Goal: Transaction & Acquisition: Book appointment/travel/reservation

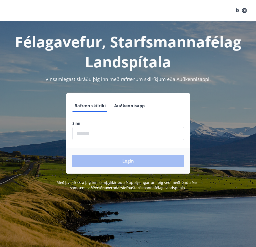
click at [100, 138] on input "phone" at bounding box center [128, 133] width 112 height 13
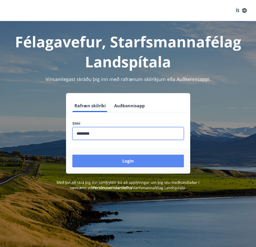
type input "********"
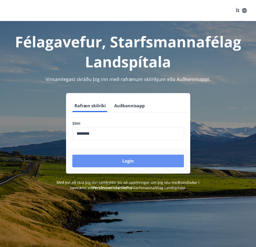
click at [116, 158] on button "Login" at bounding box center [128, 161] width 112 height 13
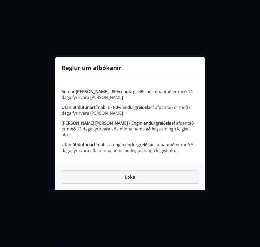
click at [125, 175] on button "Loka" at bounding box center [130, 177] width 137 height 13
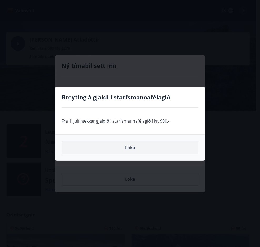
click at [135, 148] on button "Loka" at bounding box center [130, 147] width 137 height 13
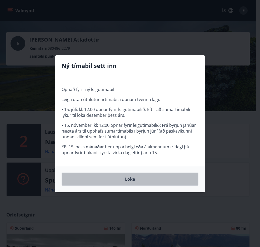
click at [129, 180] on button "Loka" at bounding box center [130, 179] width 137 height 13
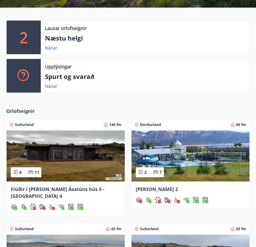
scroll to position [105, 0]
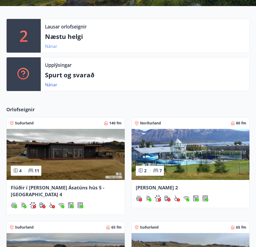
click at [48, 47] on link "Nánar" at bounding box center [51, 46] width 12 height 6
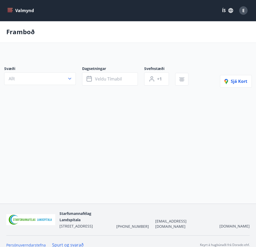
type input "*"
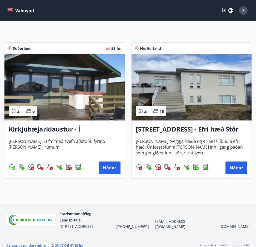
scroll to position [88, 0]
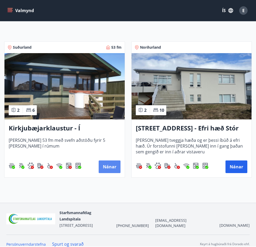
click at [115, 168] on button "Nánar" at bounding box center [110, 167] width 22 height 13
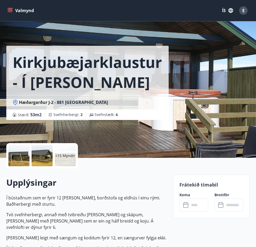
click at [64, 158] on p "+15 Myndir" at bounding box center [65, 155] width 20 height 5
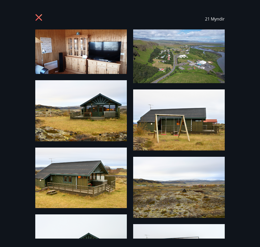
click at [99, 58] on img at bounding box center [81, 52] width 92 height 45
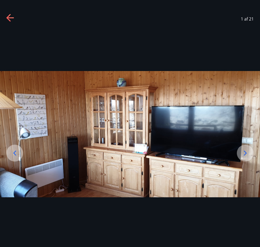
click at [243, 151] on icon at bounding box center [245, 153] width 8 height 8
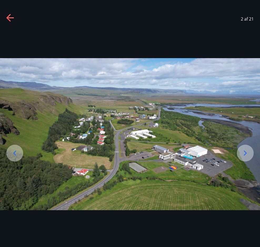
click at [243, 151] on icon at bounding box center [245, 153] width 8 height 8
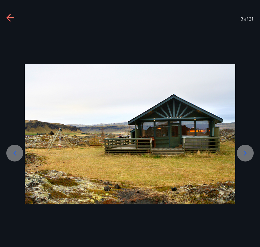
click at [243, 151] on icon at bounding box center [245, 153] width 8 height 8
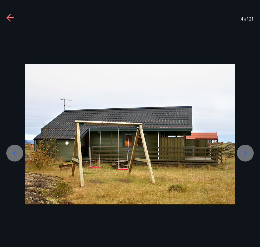
click at [243, 151] on icon at bounding box center [245, 153] width 8 height 8
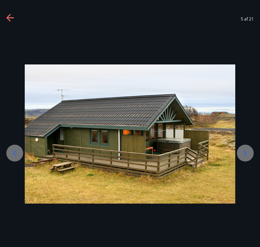
click at [243, 151] on icon at bounding box center [245, 153] width 8 height 8
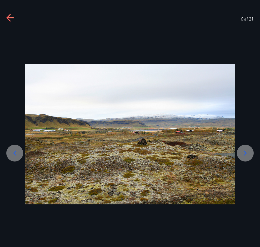
click at [243, 151] on icon at bounding box center [245, 153] width 8 height 8
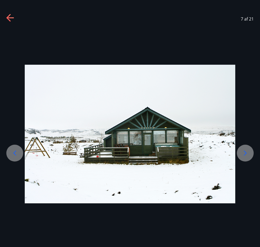
click at [243, 151] on icon at bounding box center [245, 153] width 8 height 8
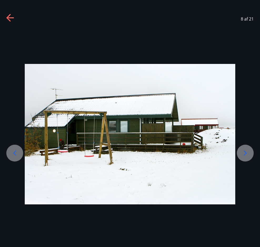
click at [243, 151] on icon at bounding box center [245, 153] width 8 height 8
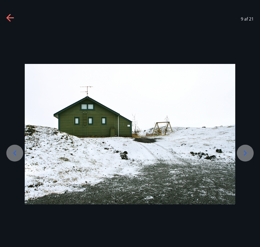
click at [243, 151] on icon at bounding box center [245, 153] width 8 height 8
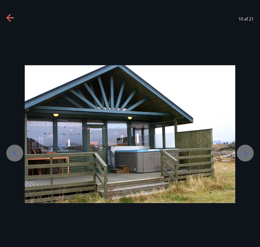
click at [243, 151] on icon at bounding box center [245, 153] width 8 height 8
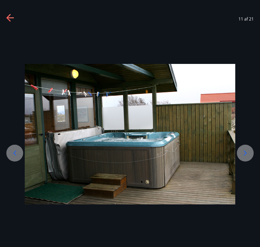
click at [243, 152] on icon at bounding box center [245, 153] width 8 height 8
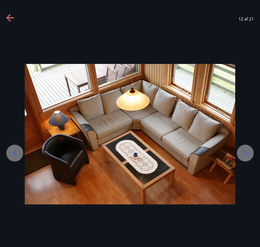
click at [243, 152] on icon at bounding box center [245, 153] width 8 height 8
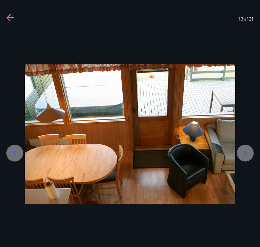
click at [243, 152] on icon at bounding box center [245, 153] width 8 height 8
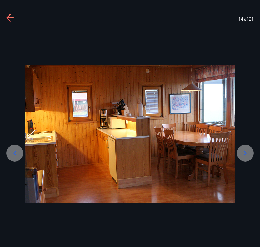
click at [244, 151] on icon at bounding box center [245, 153] width 8 height 8
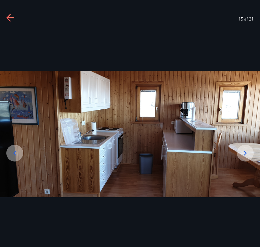
click at [244, 151] on icon at bounding box center [245, 153] width 8 height 8
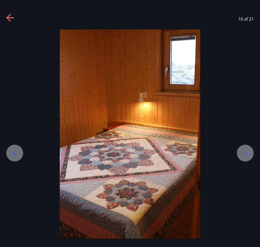
click at [244, 151] on icon at bounding box center [245, 153] width 8 height 8
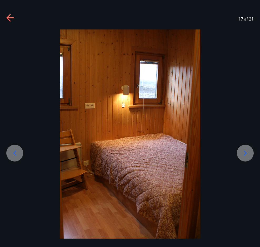
click at [244, 151] on icon at bounding box center [245, 153] width 8 height 8
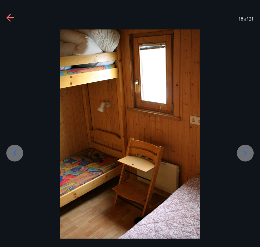
click at [244, 151] on icon at bounding box center [245, 153] width 8 height 8
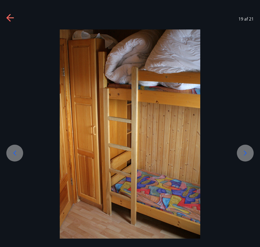
click at [244, 151] on icon at bounding box center [245, 153] width 8 height 8
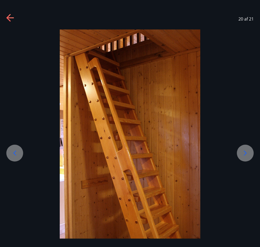
click at [244, 151] on icon at bounding box center [245, 153] width 8 height 8
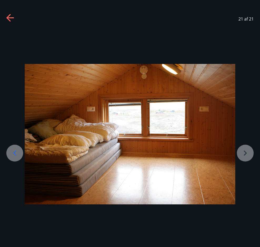
click at [14, 18] on icon at bounding box center [9, 17] width 7 height 1
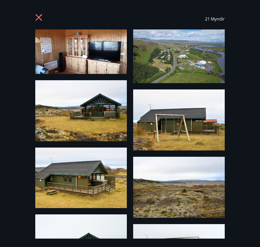
click at [40, 16] on icon at bounding box center [39, 17] width 7 height 7
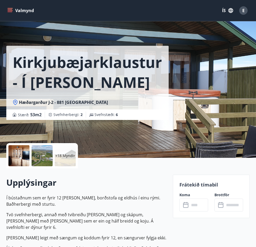
click at [12, 10] on icon "menu" at bounding box center [9, 10] width 5 height 5
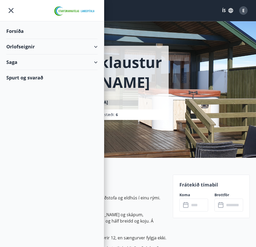
click at [18, 47] on div "Orlofseignir" at bounding box center [51, 47] width 91 height 16
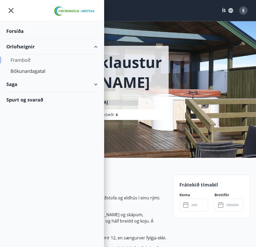
click at [22, 59] on div "Framboð" at bounding box center [52, 60] width 83 height 11
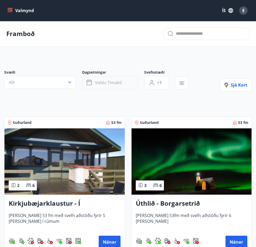
click at [109, 83] on span "Veldu tímabil" at bounding box center [108, 83] width 27 height 6
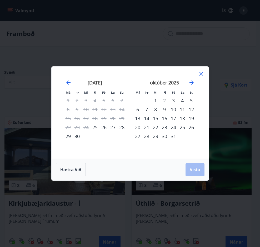
click at [174, 101] on div "3" at bounding box center [173, 100] width 9 height 9
click at [196, 168] on span "Vista" at bounding box center [195, 170] width 11 height 6
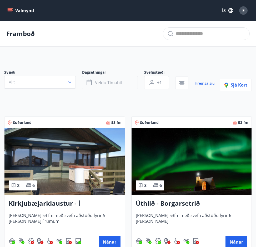
click at [118, 82] on span "Veldu tímabil" at bounding box center [108, 83] width 27 height 6
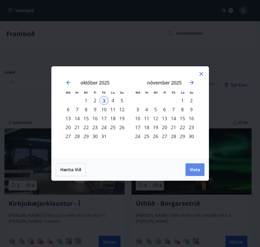
click at [198, 173] on button "Vista" at bounding box center [195, 170] width 19 height 13
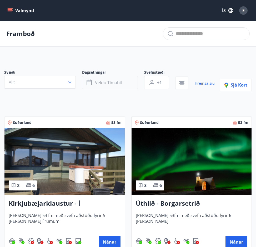
click at [97, 83] on span "Veldu tímabil" at bounding box center [108, 83] width 27 height 6
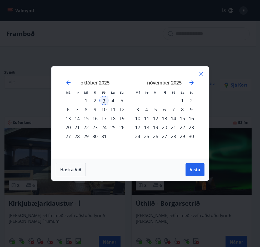
click at [114, 101] on div "4" at bounding box center [113, 100] width 9 height 9
click at [124, 101] on div "5" at bounding box center [122, 100] width 9 height 9
drag, startPoint x: 103, startPoint y: 100, endPoint x: 120, endPoint y: 104, distance: 17.4
click at [120, 104] on tr "1 2 3 4 5" at bounding box center [95, 100] width 63 height 9
click at [120, 100] on div "5" at bounding box center [122, 100] width 9 height 9
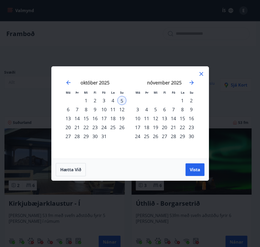
click at [103, 100] on div "3" at bounding box center [104, 100] width 9 height 9
drag, startPoint x: 103, startPoint y: 100, endPoint x: 121, endPoint y: 101, distance: 17.7
click at [121, 101] on tr "1 2 3 4 5" at bounding box center [95, 100] width 63 height 9
click at [114, 101] on div "4" at bounding box center [113, 100] width 9 height 9
click at [120, 100] on div "5" at bounding box center [122, 100] width 9 height 9
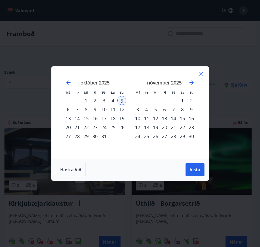
click at [101, 99] on div "3" at bounding box center [104, 100] width 9 height 9
click at [111, 100] on div "4" at bounding box center [113, 100] width 9 height 9
click at [118, 102] on div "5" at bounding box center [122, 100] width 9 height 9
click at [107, 102] on div "3" at bounding box center [104, 100] width 9 height 9
click at [113, 102] on div "4" at bounding box center [113, 100] width 9 height 9
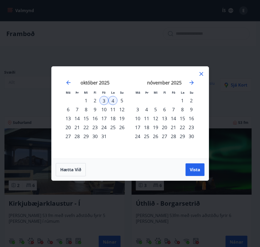
click at [119, 102] on div "5" at bounding box center [122, 100] width 9 height 9
click at [114, 100] on div "4" at bounding box center [113, 100] width 9 height 9
click at [119, 99] on div "5" at bounding box center [122, 100] width 9 height 9
click at [192, 168] on span "Vista" at bounding box center [195, 170] width 11 height 6
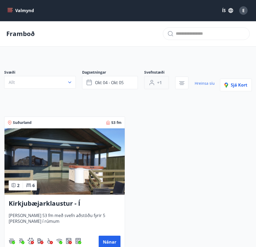
click at [160, 84] on span "+1" at bounding box center [159, 83] width 5 height 6
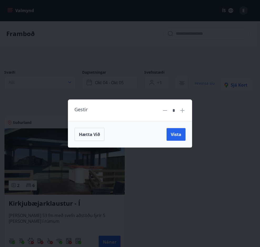
click at [183, 111] on icon at bounding box center [182, 110] width 1 height 1
click at [182, 111] on icon at bounding box center [183, 111] width 4 height 4
type input "*"
click at [182, 135] on button "Vista" at bounding box center [176, 134] width 19 height 13
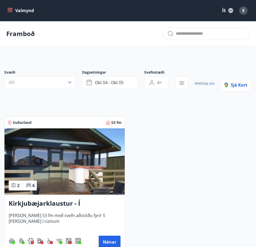
click at [76, 88] on div "Svæði Allt" at bounding box center [43, 79] width 78 height 19
click at [72, 83] on icon "button" at bounding box center [69, 82] width 5 height 5
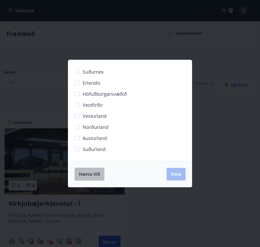
click at [87, 173] on span "Hætta við" at bounding box center [89, 175] width 21 height 6
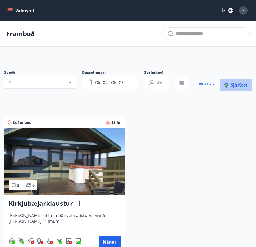
click at [237, 87] on span "Sjá kort" at bounding box center [236, 85] width 23 height 6
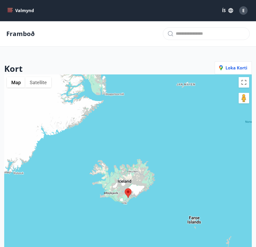
click at [11, 11] on icon "menu" at bounding box center [11, 10] width 6 height 1
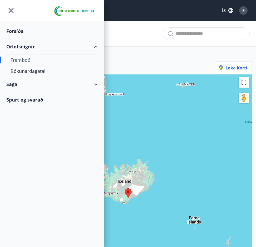
click at [13, 83] on div "Saga" at bounding box center [51, 85] width 91 height 16
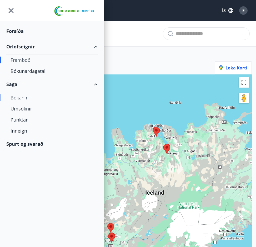
click at [22, 97] on div "Bókanir" at bounding box center [52, 97] width 83 height 11
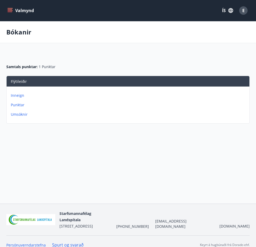
click at [13, 95] on p "Inneign" at bounding box center [129, 95] width 237 height 5
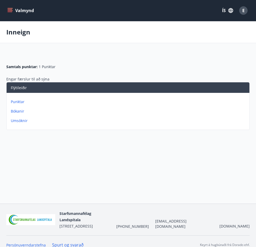
click at [19, 100] on p "Punktar" at bounding box center [129, 101] width 237 height 5
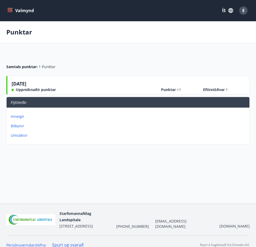
click at [18, 126] on p "Bókanir" at bounding box center [129, 126] width 237 height 5
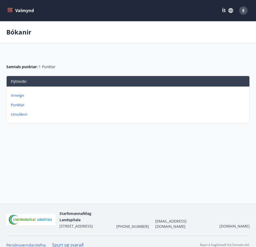
click at [17, 98] on p "Inneign" at bounding box center [129, 95] width 237 height 5
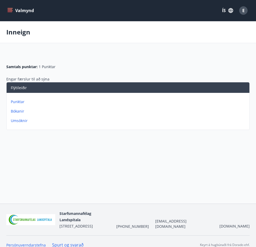
click at [18, 110] on p "Bókanir" at bounding box center [129, 111] width 237 height 5
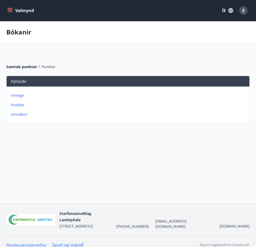
click at [243, 14] on div "E" at bounding box center [244, 10] width 8 height 8
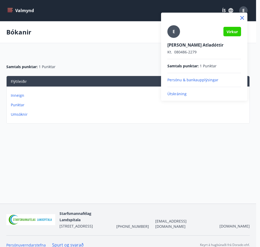
click at [198, 80] on p "Persónu & bankaupplýsingar" at bounding box center [205, 79] width 74 height 5
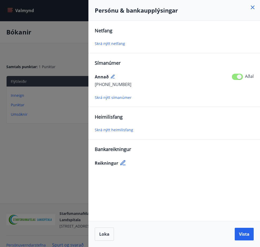
click at [107, 130] on span "Skrá nýtt heimilisfang" at bounding box center [114, 130] width 38 height 5
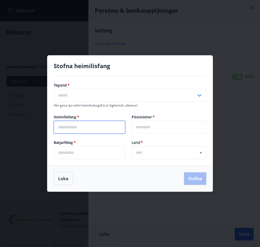
click at [80, 127] on input "text" at bounding box center [90, 127] width 72 height 13
type input "**********"
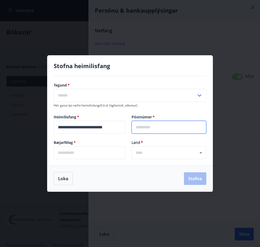
click at [173, 128] on input "text" at bounding box center [169, 127] width 75 height 13
type input "***"
click at [102, 152] on input "text" at bounding box center [90, 153] width 72 height 13
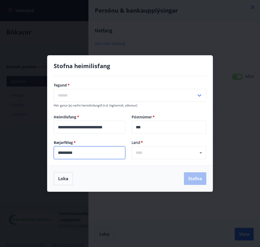
type input "*********"
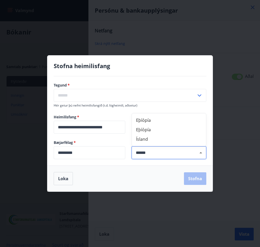
click at [140, 140] on li "Ísland" at bounding box center [169, 139] width 74 height 9
type input "******"
click at [84, 98] on input "text" at bounding box center [125, 95] width 143 height 13
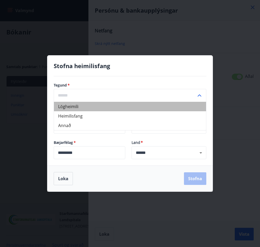
click at [78, 108] on li "Lögheimili" at bounding box center [130, 106] width 152 height 9
type input "**********"
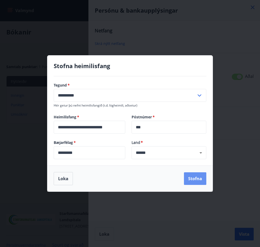
click at [198, 181] on button "Stofna" at bounding box center [195, 179] width 22 height 13
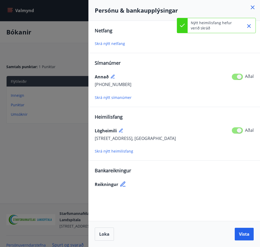
click at [123, 183] on icon at bounding box center [122, 184] width 5 height 5
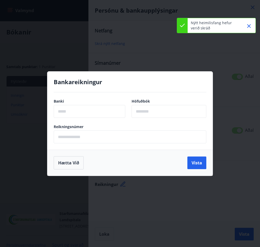
click at [81, 119] on div "Banki ​ Höfuðbók ​" at bounding box center [130, 112] width 153 height 26
click at [82, 112] on input "text" at bounding box center [90, 111] width 72 height 13
type input "****"
type input "**"
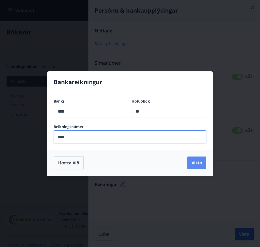
click at [203, 164] on button "Vista" at bounding box center [197, 163] width 19 height 13
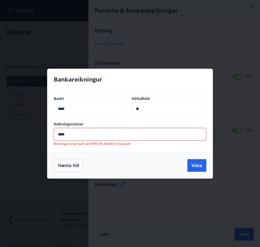
drag, startPoint x: 56, startPoint y: 135, endPoint x: 61, endPoint y: 135, distance: 5.3
click at [57, 135] on input "****" at bounding box center [130, 134] width 153 height 13
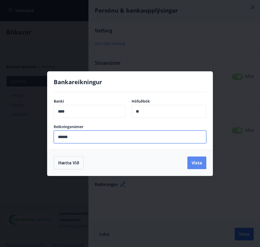
type input "******"
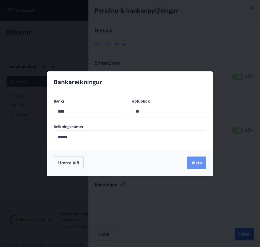
click at [202, 164] on button "Vista" at bounding box center [197, 163] width 19 height 13
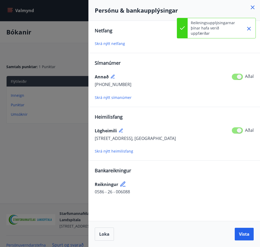
click at [247, 30] on icon "Close" at bounding box center [249, 29] width 6 height 6
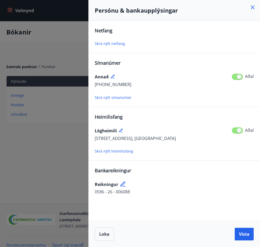
click at [253, 9] on icon at bounding box center [253, 7] width 6 height 6
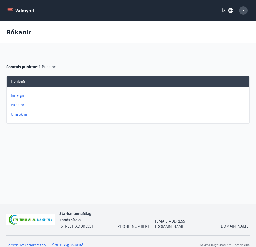
click at [10, 7] on button "Valmynd" at bounding box center [21, 10] width 30 height 9
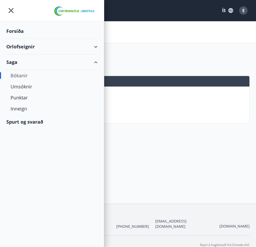
click at [13, 46] on div "Orlofseignir" at bounding box center [51, 47] width 91 height 16
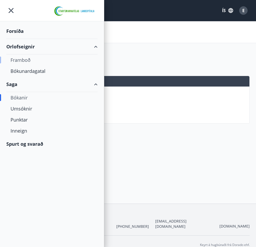
click at [19, 61] on div "Framboð" at bounding box center [52, 60] width 83 height 11
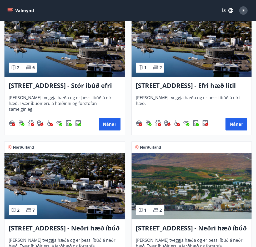
scroll to position [659, 0]
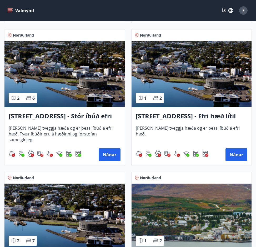
click at [98, 79] on img at bounding box center [64, 74] width 120 height 66
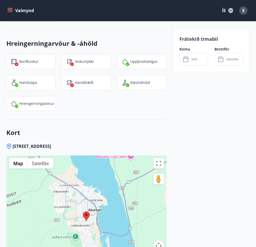
scroll to position [870, 0]
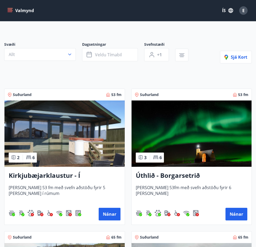
scroll to position [79, 0]
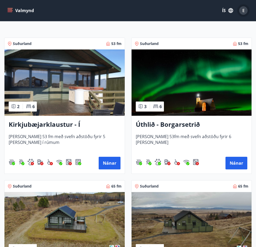
click at [242, 8] on div "E" at bounding box center [244, 10] width 8 height 8
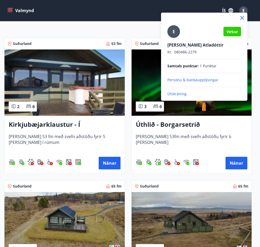
click at [242, 8] on div at bounding box center [130, 123] width 260 height 247
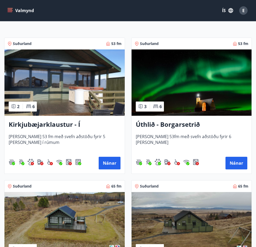
click at [12, 10] on icon "menu" at bounding box center [9, 10] width 5 height 5
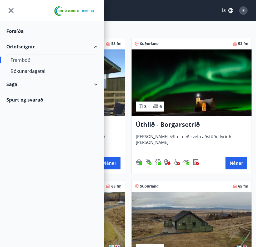
click at [14, 86] on div "Saga" at bounding box center [51, 85] width 91 height 16
click at [19, 121] on div "Punktar" at bounding box center [52, 119] width 83 height 11
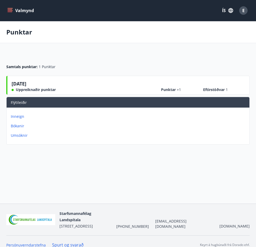
click at [8, 11] on icon "menu" at bounding box center [11, 10] width 6 height 1
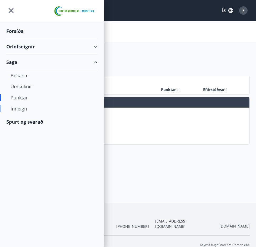
click at [24, 110] on div "Inneign" at bounding box center [52, 108] width 83 height 11
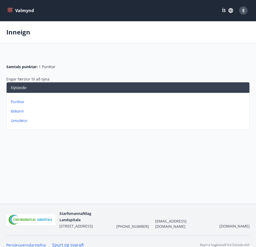
click at [9, 9] on icon "menu" at bounding box center [9, 10] width 5 height 5
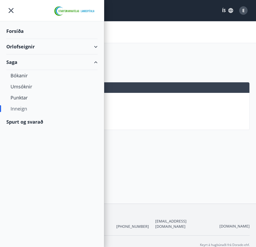
click at [33, 124] on div "Spurt og svarað" at bounding box center [51, 121] width 91 height 15
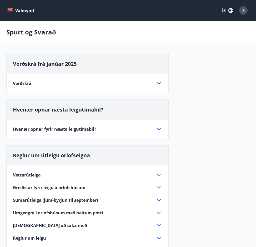
click at [50, 86] on div "Verðskrá" at bounding box center [84, 84] width 143 height 6
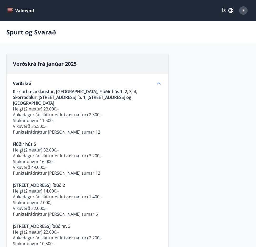
click at [157, 84] on icon at bounding box center [159, 83] width 6 height 6
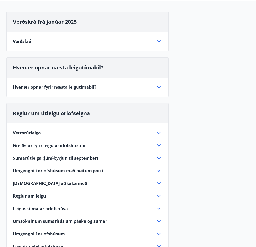
scroll to position [53, 0]
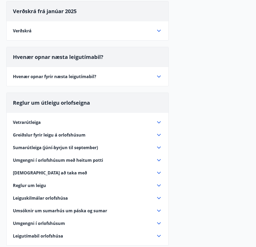
click at [159, 123] on icon at bounding box center [159, 122] width 4 height 2
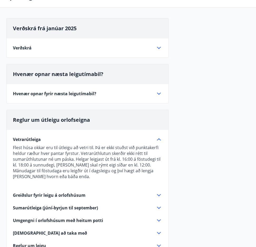
scroll to position [0, 0]
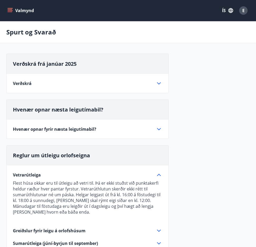
click at [9, 9] on icon "menu" at bounding box center [10, 9] width 5 height 1
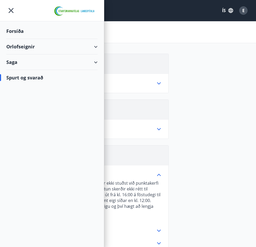
click at [24, 44] on div "Orlofseignir" at bounding box center [51, 47] width 91 height 16
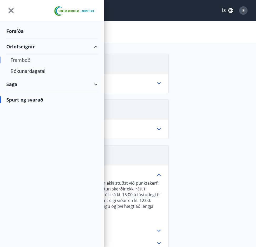
click at [27, 60] on div "Framboð" at bounding box center [52, 60] width 83 height 11
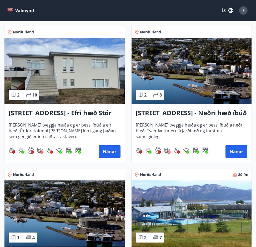
scroll to position [943, 0]
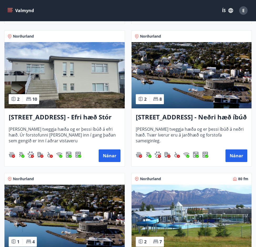
click at [82, 90] on img at bounding box center [64, 75] width 120 height 66
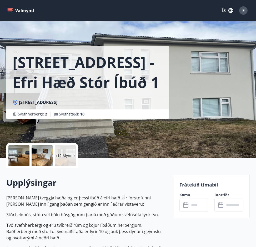
click at [26, 155] on div at bounding box center [18, 155] width 21 height 21
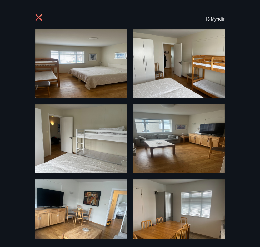
click at [74, 61] on img at bounding box center [81, 64] width 92 height 69
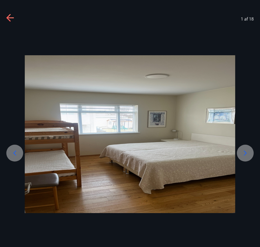
click at [248, 151] on icon at bounding box center [245, 153] width 8 height 8
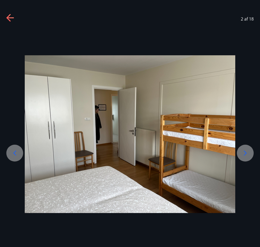
click at [248, 152] on icon at bounding box center [245, 153] width 8 height 8
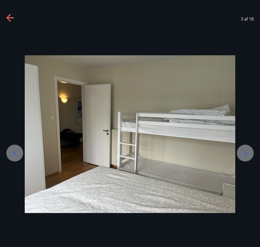
click at [248, 152] on icon at bounding box center [245, 153] width 8 height 8
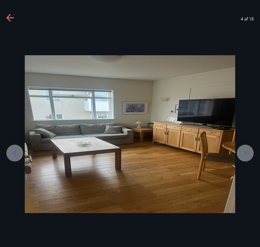
click at [248, 152] on icon at bounding box center [245, 153] width 8 height 8
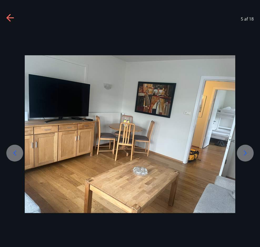
click at [248, 151] on icon at bounding box center [245, 153] width 8 height 8
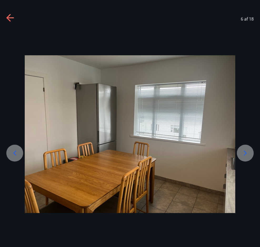
click at [248, 151] on icon at bounding box center [245, 153] width 8 height 8
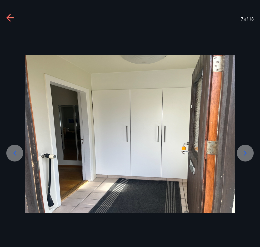
click at [248, 151] on icon at bounding box center [245, 153] width 8 height 8
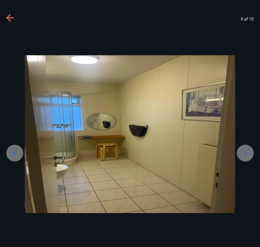
click at [248, 151] on icon at bounding box center [245, 153] width 8 height 8
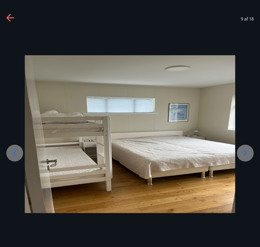
click at [248, 151] on icon at bounding box center [245, 153] width 8 height 8
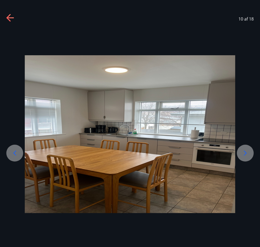
click at [248, 151] on icon at bounding box center [245, 153] width 8 height 8
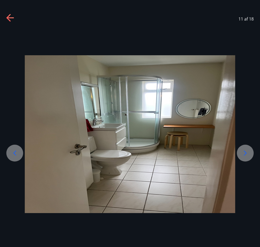
click at [248, 151] on icon at bounding box center [245, 153] width 8 height 8
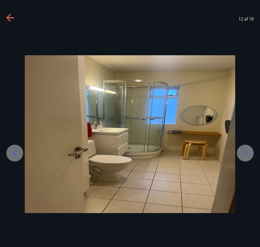
click at [248, 151] on icon at bounding box center [245, 153] width 8 height 8
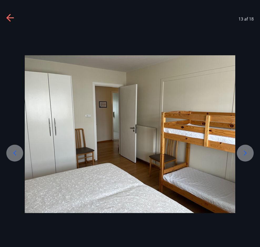
click at [248, 151] on icon at bounding box center [245, 153] width 8 height 8
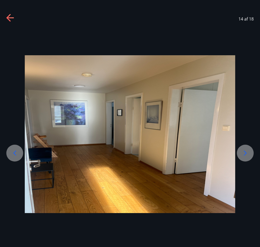
click at [248, 151] on icon at bounding box center [245, 153] width 8 height 8
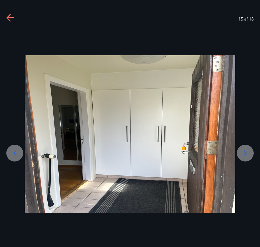
click at [248, 151] on icon at bounding box center [245, 153] width 8 height 8
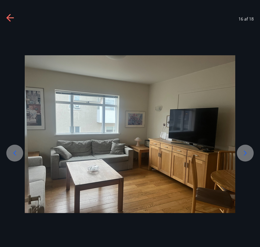
click at [248, 151] on icon at bounding box center [245, 153] width 8 height 8
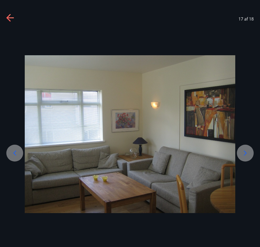
click at [9, 16] on icon at bounding box center [8, 17] width 4 height 7
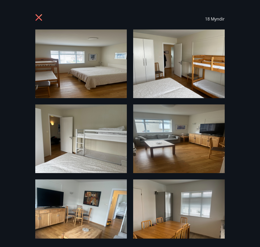
click at [38, 18] on icon at bounding box center [39, 17] width 7 height 7
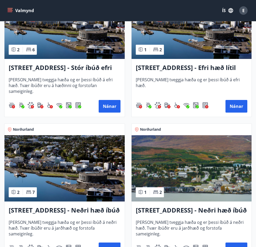
scroll to position [791, 0]
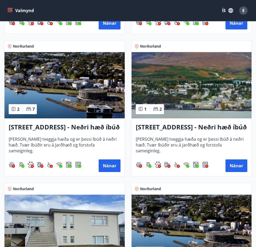
click at [199, 80] on img at bounding box center [192, 85] width 120 height 66
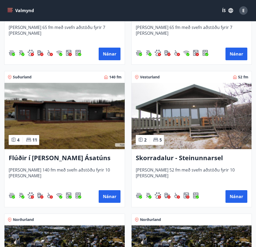
scroll to position [501, 0]
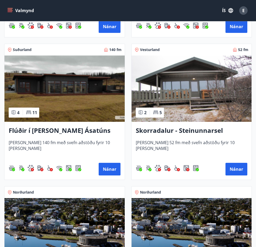
click at [205, 75] on img at bounding box center [192, 89] width 120 height 66
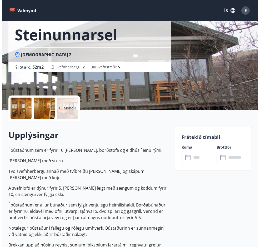
scroll to position [53, 0]
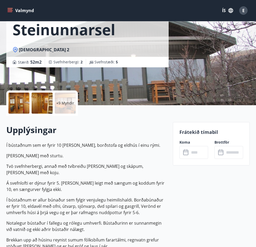
click at [61, 103] on p "+9 Myndir" at bounding box center [65, 103] width 18 height 5
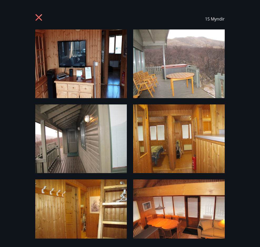
click at [63, 61] on img at bounding box center [81, 64] width 92 height 69
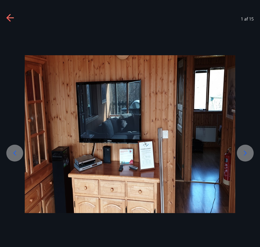
click at [243, 153] on icon at bounding box center [245, 153] width 8 height 8
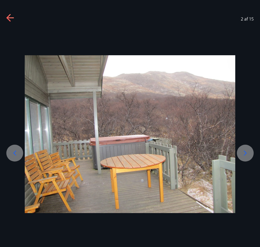
click at [243, 153] on icon at bounding box center [245, 153] width 8 height 8
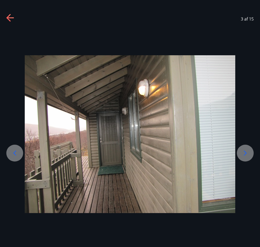
click at [243, 153] on icon at bounding box center [245, 153] width 8 height 8
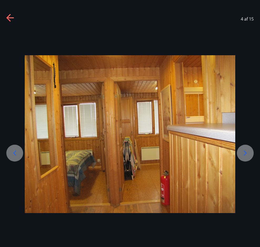
click at [243, 153] on icon at bounding box center [245, 153] width 8 height 8
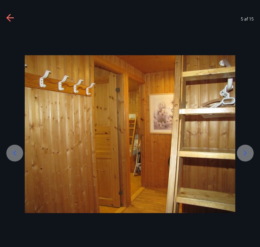
click at [243, 153] on icon at bounding box center [245, 153] width 8 height 8
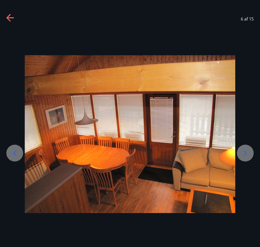
click at [243, 153] on icon at bounding box center [245, 153] width 8 height 8
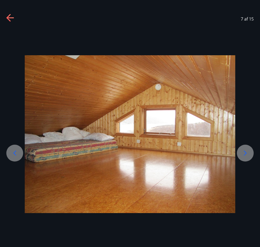
click at [244, 151] on icon at bounding box center [245, 153] width 3 height 5
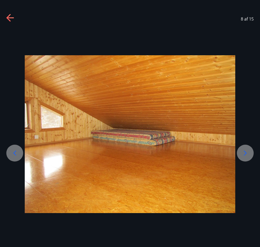
click at [244, 151] on icon at bounding box center [245, 153] width 3 height 5
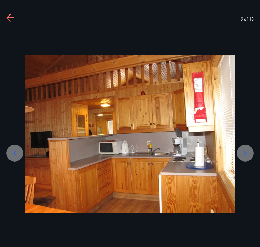
click at [245, 151] on icon at bounding box center [245, 153] width 8 height 8
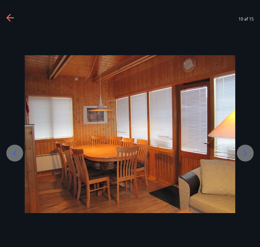
click at [245, 150] on icon at bounding box center [245, 153] width 8 height 8
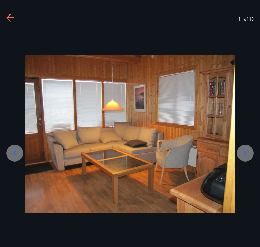
click at [245, 150] on icon at bounding box center [245, 153] width 8 height 8
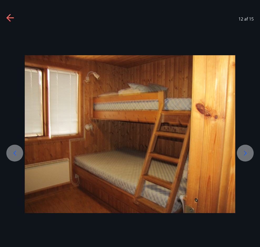
click at [245, 149] on icon at bounding box center [245, 153] width 8 height 8
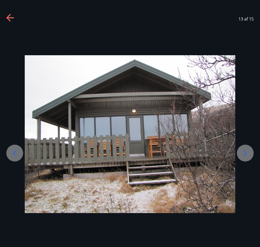
click at [245, 149] on icon at bounding box center [245, 153] width 8 height 8
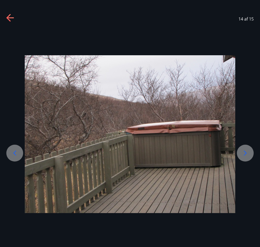
click at [250, 152] on div at bounding box center [245, 153] width 17 height 17
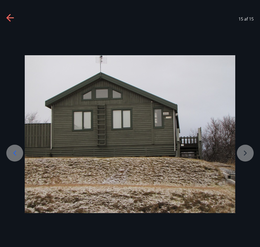
click at [11, 17] on icon at bounding box center [10, 18] width 8 height 8
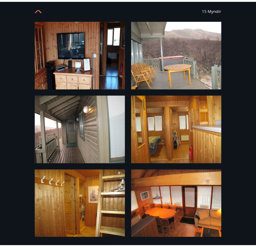
scroll to position [0, 0]
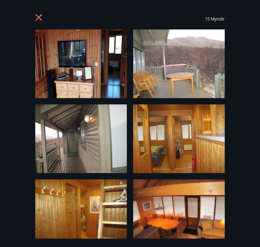
click at [43, 19] on icon at bounding box center [39, 18] width 8 height 8
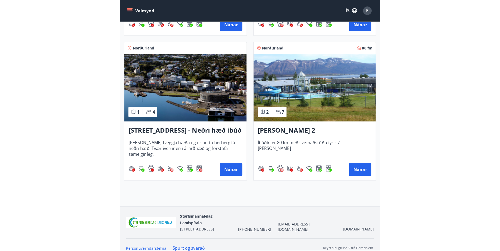
scroll to position [790, 0]
